Goal: Transaction & Acquisition: Obtain resource

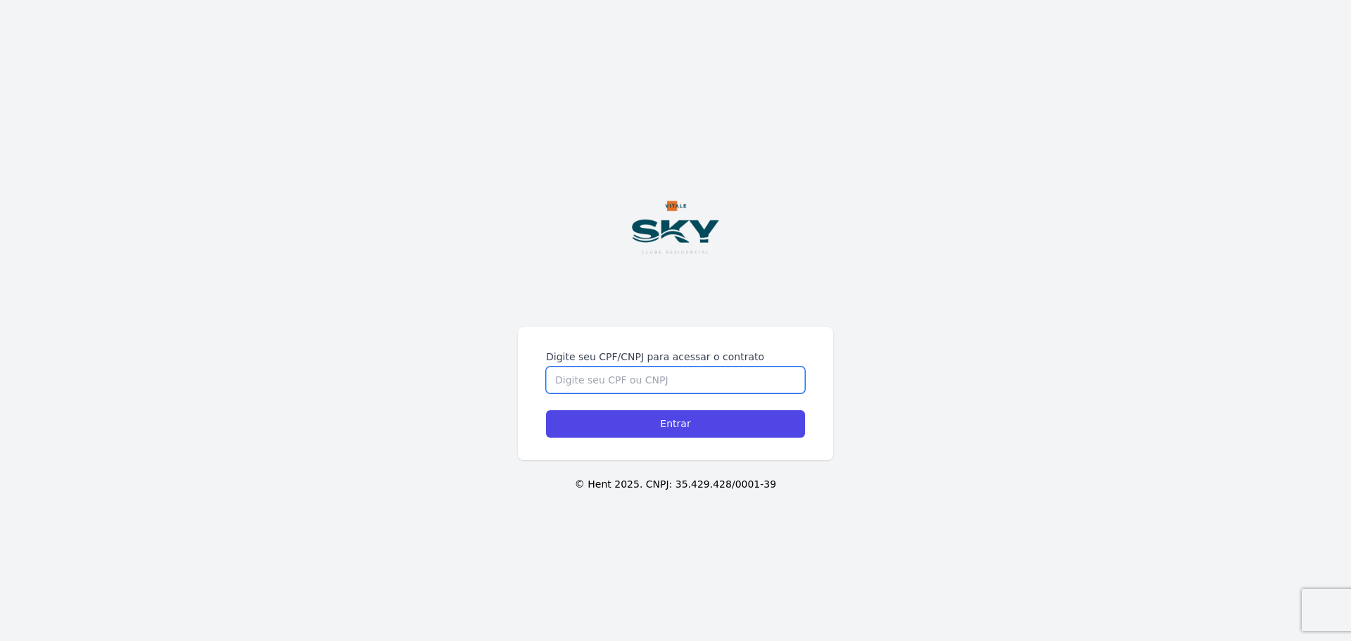
drag, startPoint x: 618, startPoint y: 383, endPoint x: 609, endPoint y: 385, distance: 9.4
click at [614, 384] on input "Digite seu CPF/CNPJ para acessar o contrato" at bounding box center [675, 380] width 259 height 27
type input "15310625712"
click at [546, 410] on input "Entrar" at bounding box center [675, 423] width 259 height 27
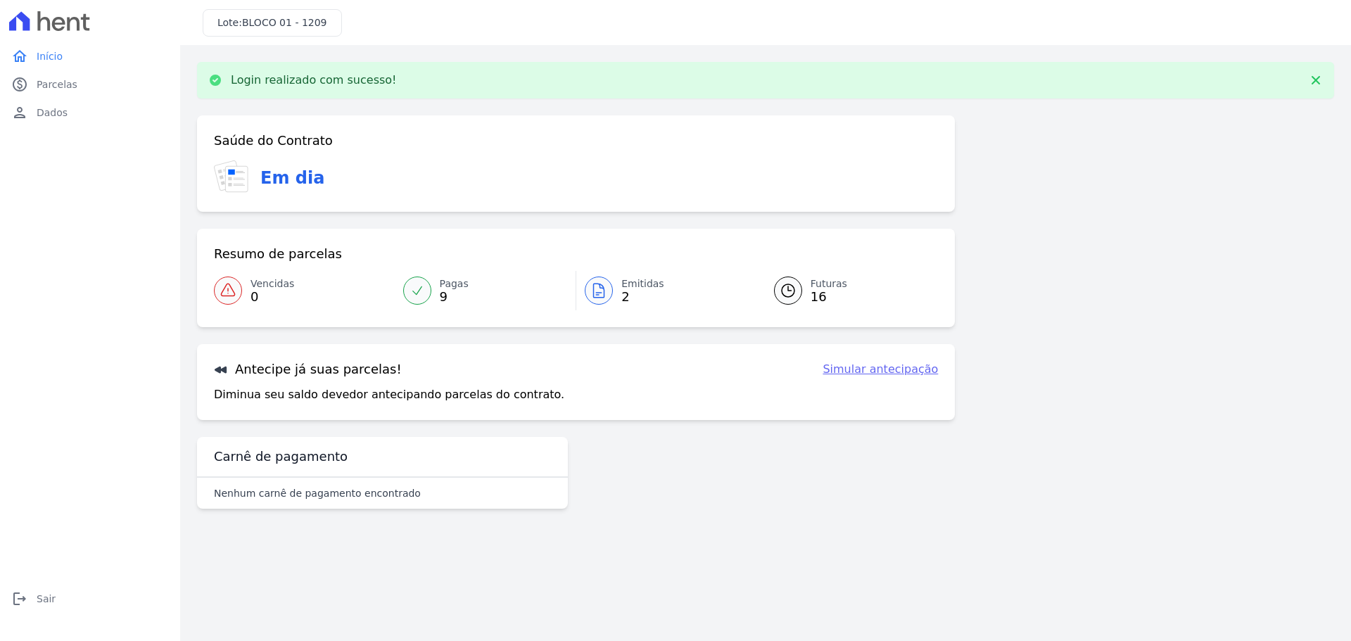
click at [605, 295] on icon at bounding box center [598, 290] width 17 height 17
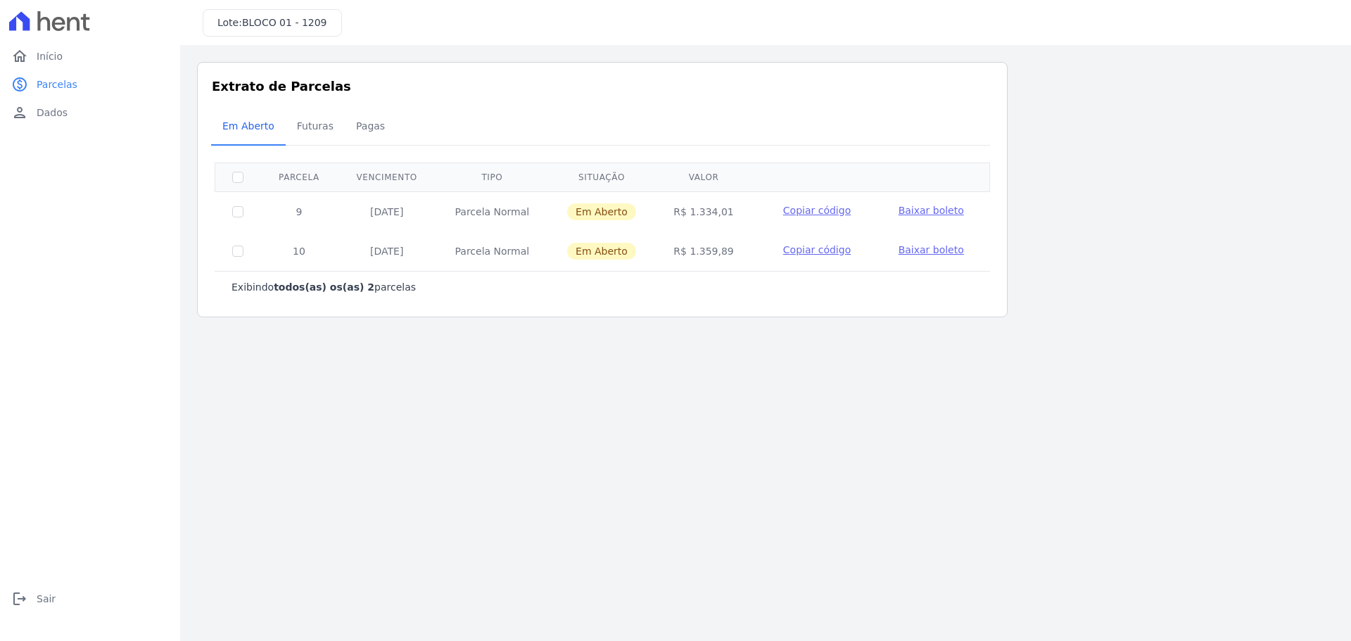
click at [913, 205] on span "Baixar boleto" at bounding box center [931, 210] width 65 height 11
click at [241, 258] on td at bounding box center [238, 251] width 46 height 39
click at [237, 217] on input "checkbox" at bounding box center [237, 211] width 11 height 11
checkbox input "true"
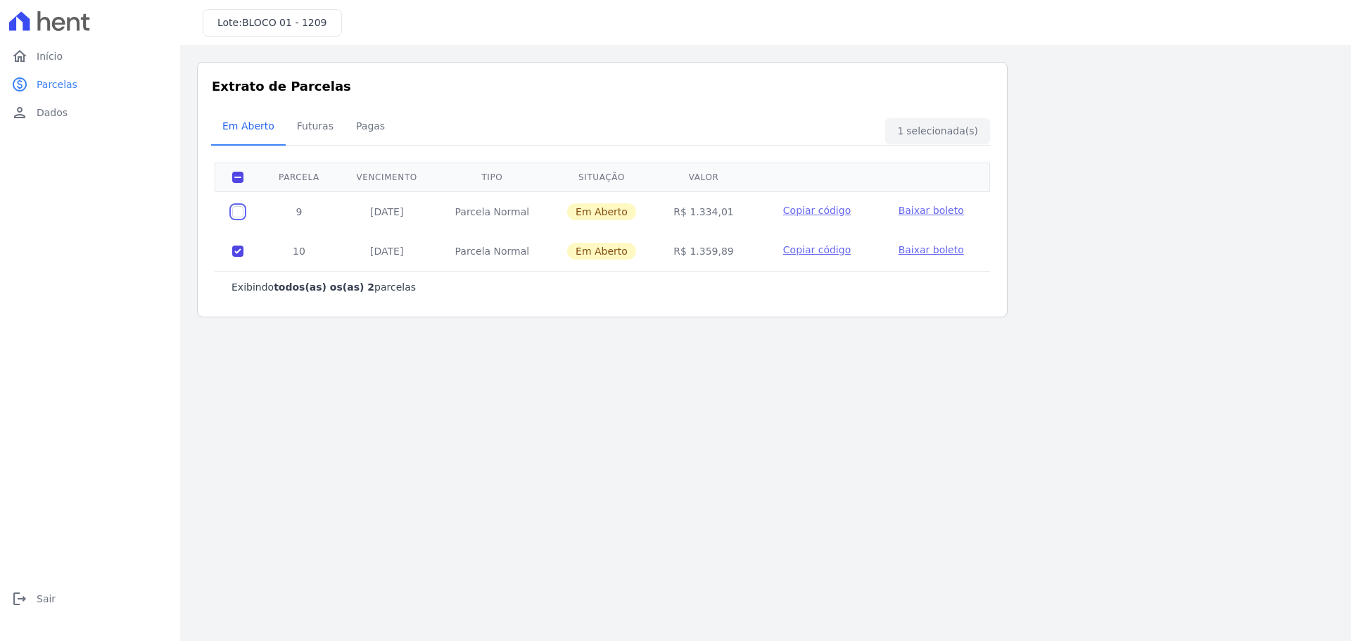
click at [239, 214] on input "checkbox" at bounding box center [237, 211] width 11 height 11
click at [243, 250] on td at bounding box center [238, 251] width 46 height 39
click at [242, 214] on input "checkbox" at bounding box center [237, 211] width 11 height 11
checkbox input "false"
click at [240, 217] on input "checkbox" at bounding box center [237, 211] width 11 height 11
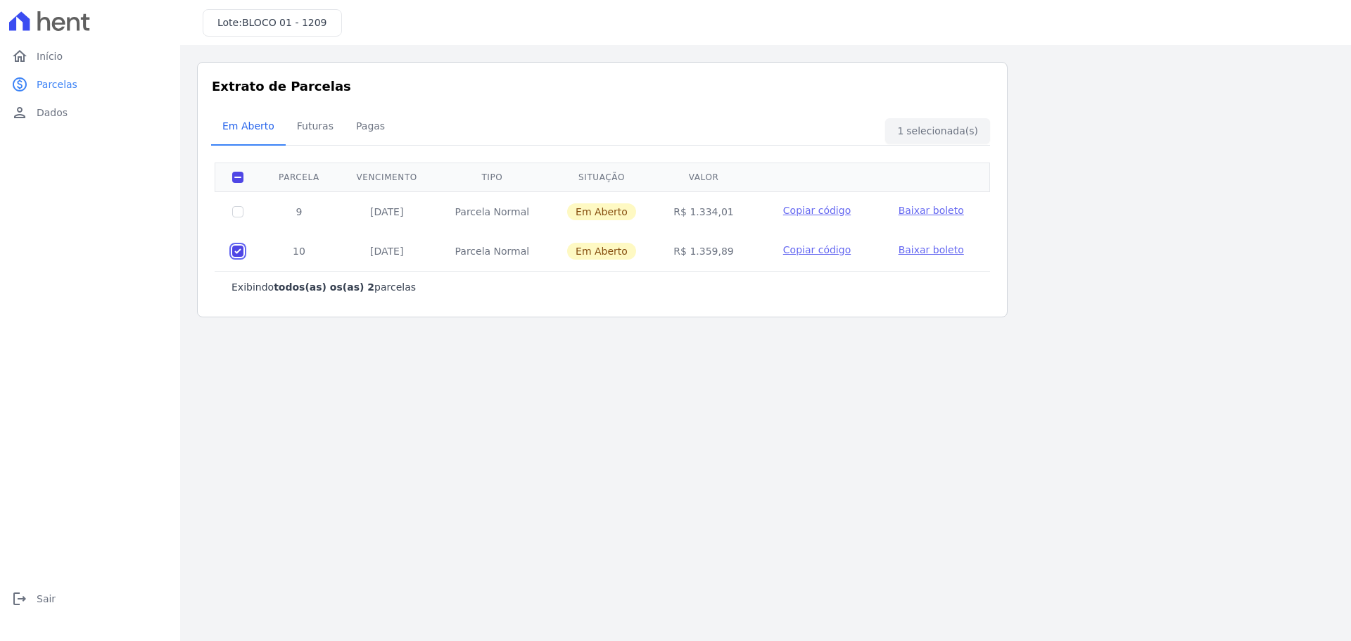
checkbox input "false"
